Goal: Communication & Community: Answer question/provide support

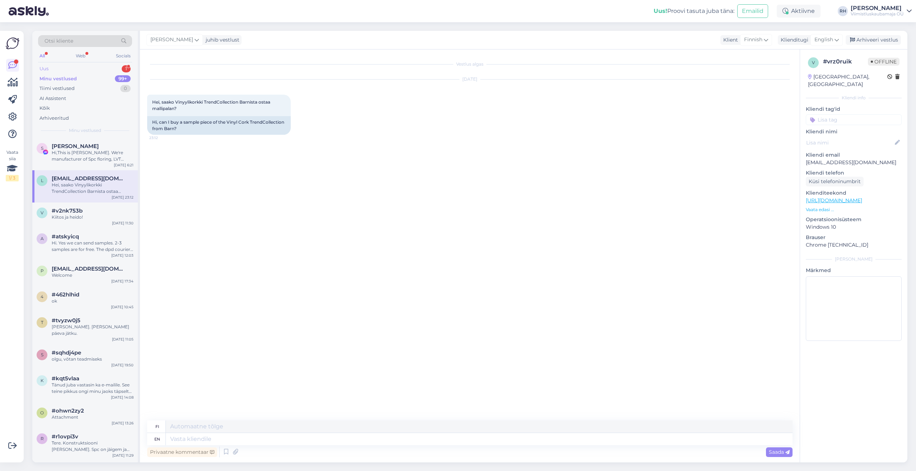
click at [55, 69] on div "Uus 1" at bounding box center [85, 69] width 94 height 10
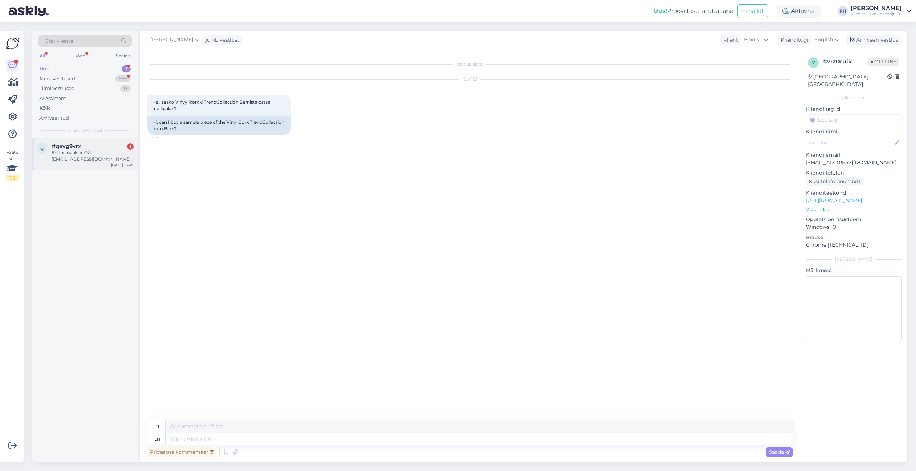
click at [80, 156] on div "Ehitusmaakler OÜ, [EMAIL_ADDRESS][DOMAIN_NAME], tel [PHONE_NUMBER]" at bounding box center [93, 156] width 82 height 13
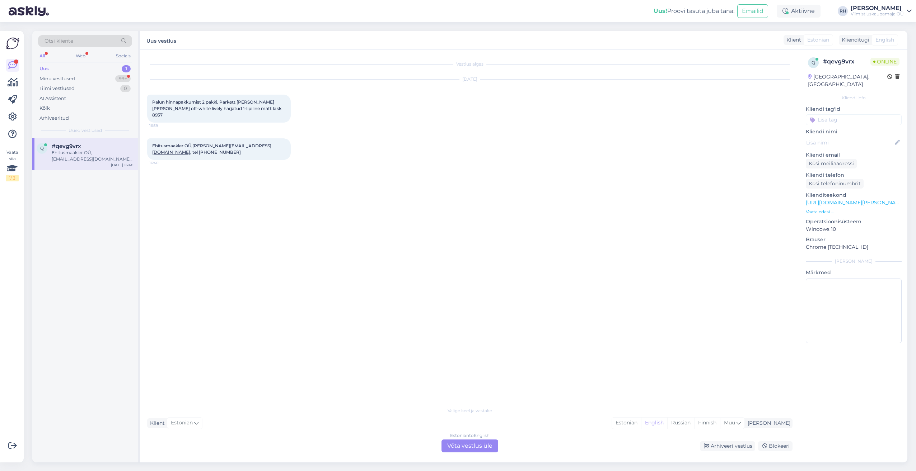
click at [493, 449] on div "Estonian to English Võta vestlus üle" at bounding box center [469, 446] width 57 height 13
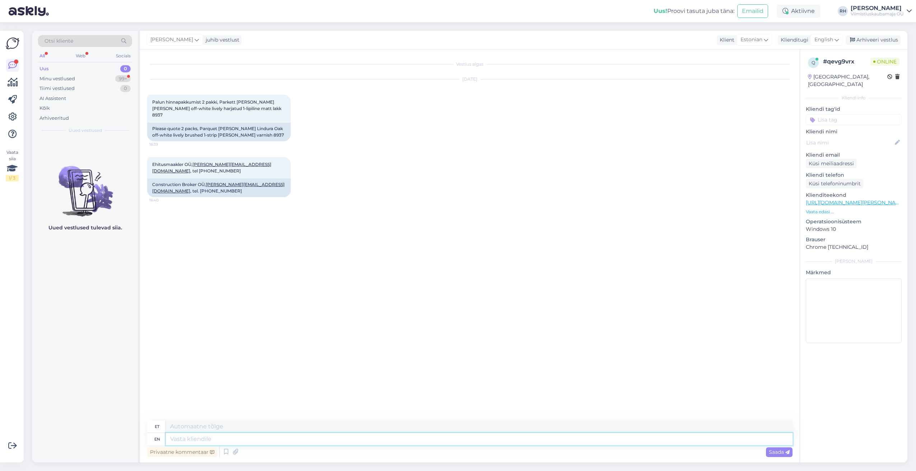
click at [172, 438] on textarea at bounding box center [479, 439] width 626 height 12
click at [829, 42] on span "English" at bounding box center [823, 40] width 19 height 8
click at [790, 127] on link "Estonian" at bounding box center [810, 127] width 79 height 11
click at [175, 436] on textarea at bounding box center [469, 438] width 645 height 15
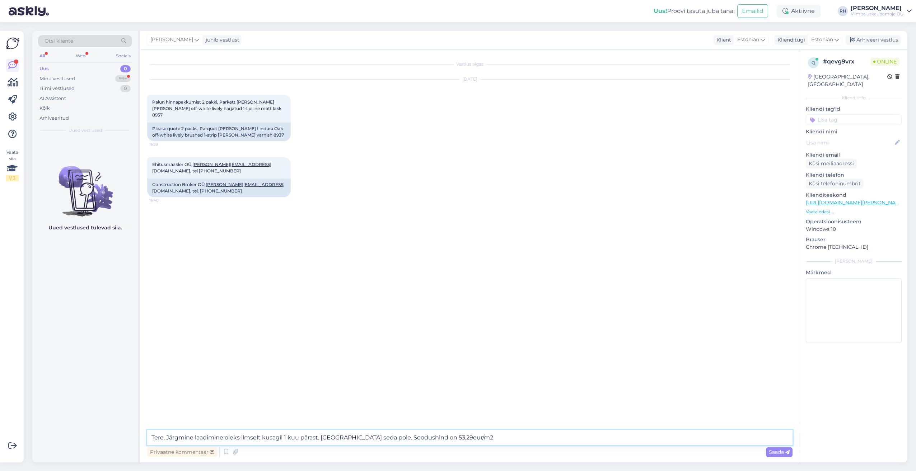
type textarea "Tere. Järgmine laadimine oleks ilmselt kusagil 1 kuu pärast. [GEOGRAPHIC_DATA] …"
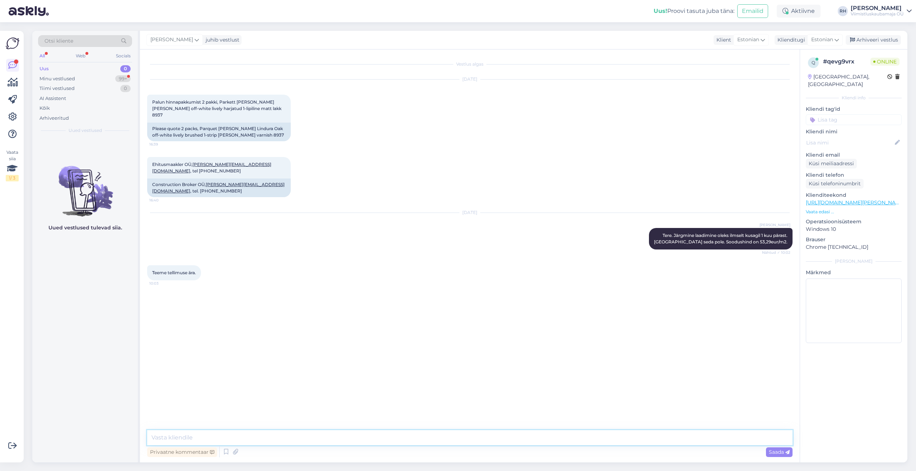
click at [214, 441] on textarea at bounding box center [469, 438] width 645 height 15
type textarea "Ok tänud. Saadan peatselt teie e-mailile ettemaksuarve."
